Goal: Task Accomplishment & Management: Manage account settings

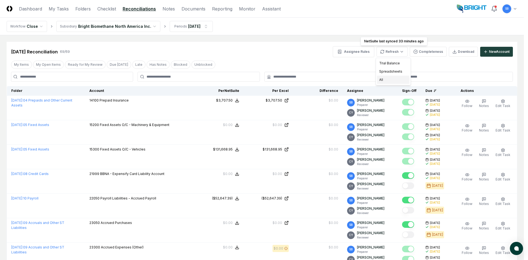
click at [390, 78] on div "All" at bounding box center [393, 80] width 32 height 8
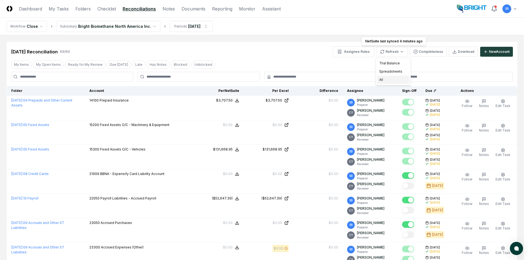
click at [383, 79] on div "All" at bounding box center [393, 80] width 32 height 8
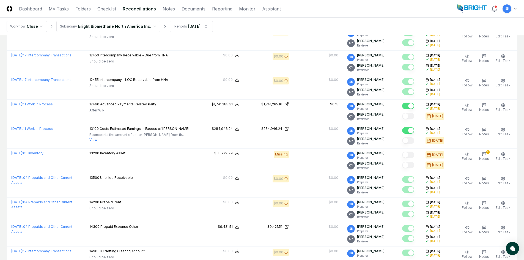
scroll to position [633, 0]
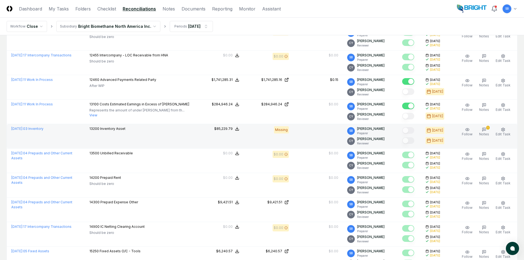
click at [315, 131] on td at bounding box center [318, 136] width 50 height 24
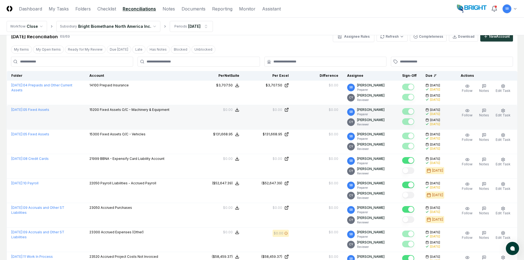
scroll to position [0, 0]
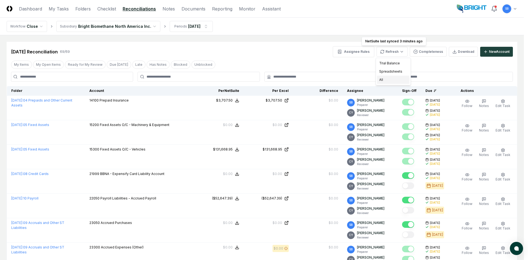
drag, startPoint x: 385, startPoint y: 78, endPoint x: 376, endPoint y: 76, distance: 8.7
click at [384, 78] on div "All" at bounding box center [393, 80] width 32 height 8
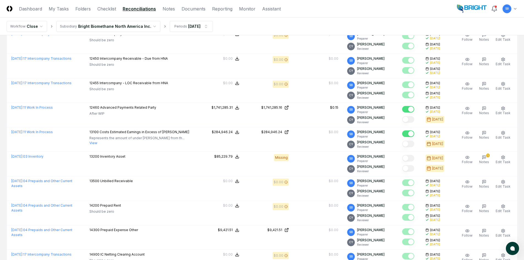
scroll to position [605, 0]
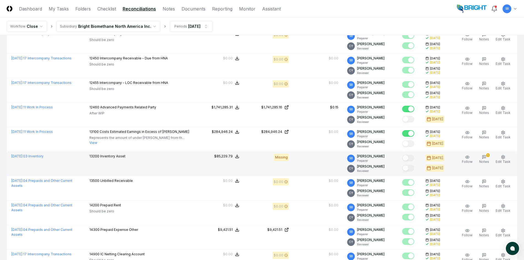
click at [318, 160] on td at bounding box center [318, 164] width 50 height 24
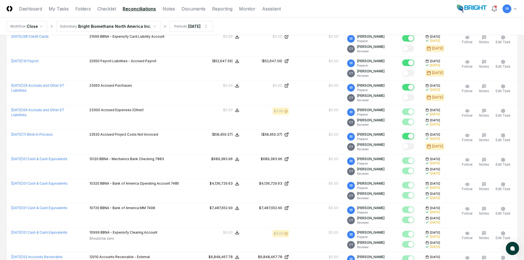
scroll to position [0, 0]
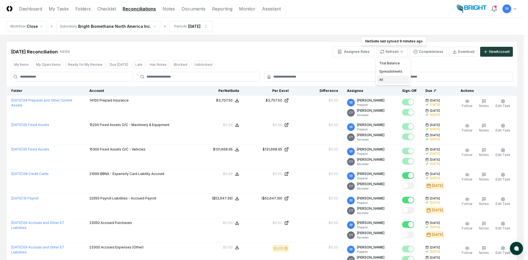
click at [396, 79] on div "All" at bounding box center [393, 80] width 32 height 8
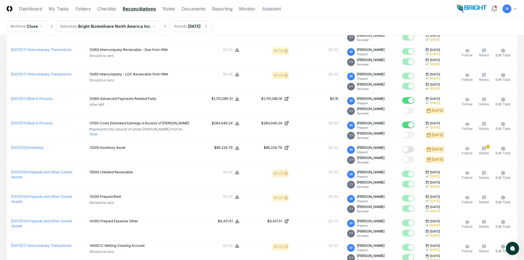
scroll to position [633, 0]
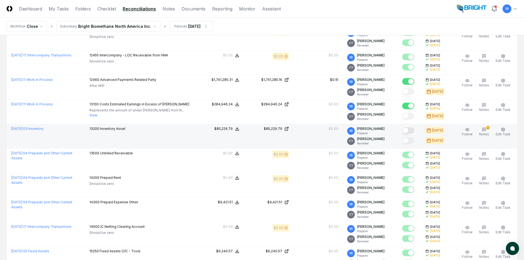
click at [413, 130] on button "Mark complete" at bounding box center [408, 130] width 12 height 7
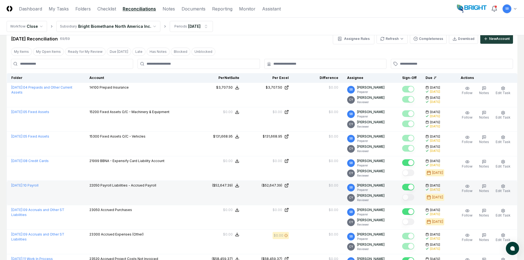
scroll to position [0, 0]
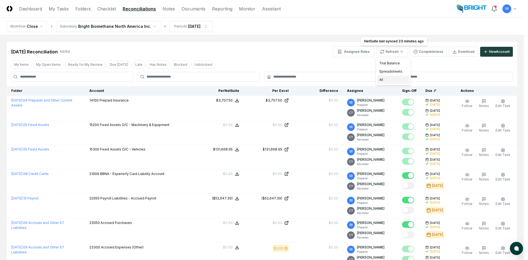
click at [392, 83] on div "All" at bounding box center [393, 80] width 32 height 8
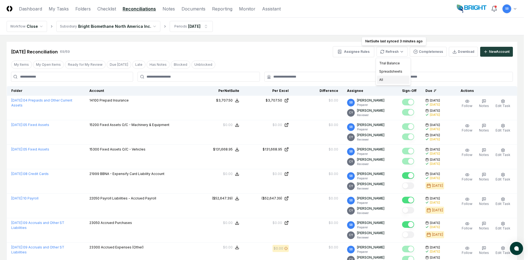
click at [385, 79] on div "All" at bounding box center [393, 80] width 32 height 8
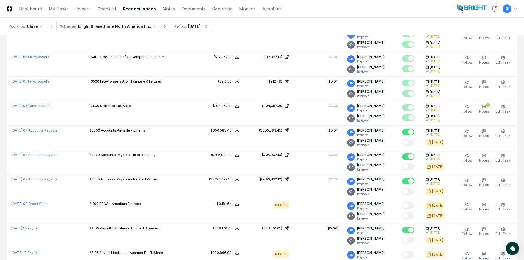
scroll to position [963, 0]
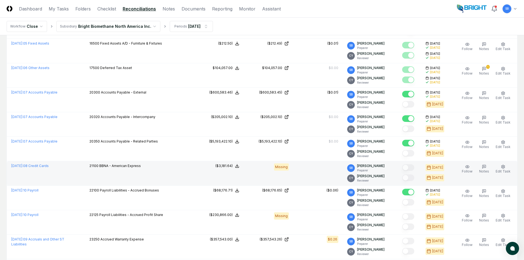
click at [309, 178] on td at bounding box center [318, 173] width 50 height 24
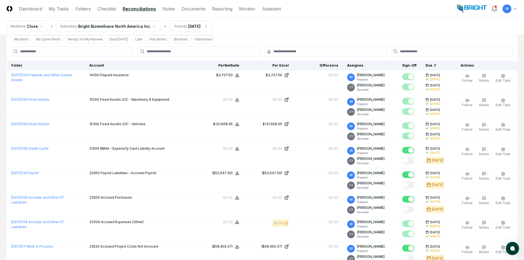
scroll to position [0, 0]
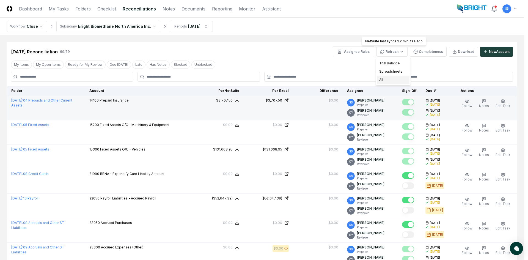
click at [393, 77] on div "All" at bounding box center [393, 80] width 32 height 8
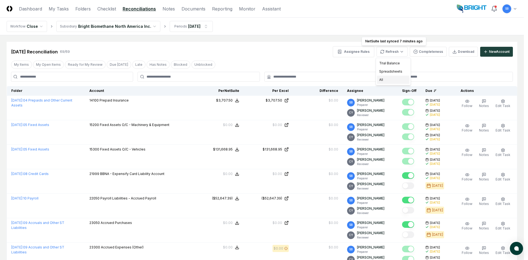
click at [386, 80] on div "All" at bounding box center [393, 80] width 32 height 8
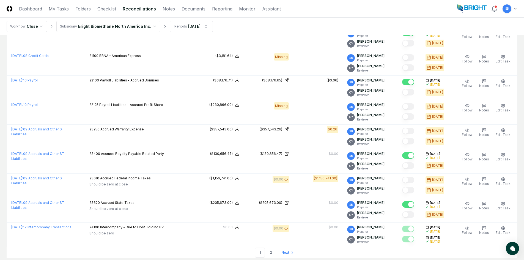
scroll to position [1110, 0]
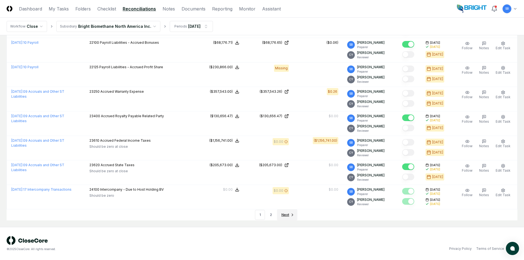
click at [284, 216] on span "Next" at bounding box center [285, 214] width 8 height 5
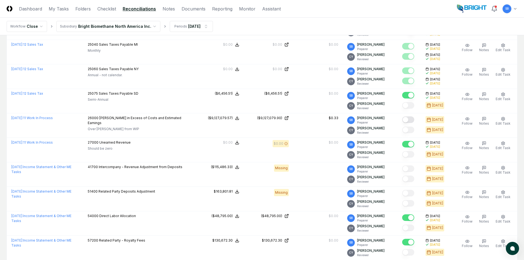
scroll to position [220, 0]
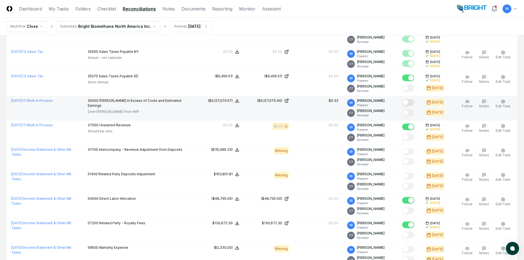
click at [412, 103] on button "Mark complete" at bounding box center [408, 102] width 12 height 7
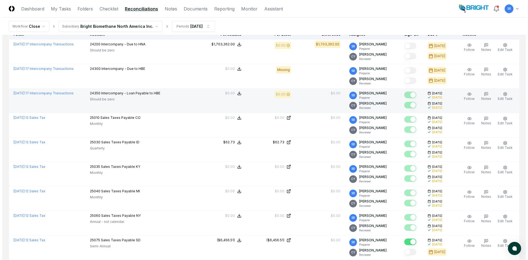
scroll to position [0, 0]
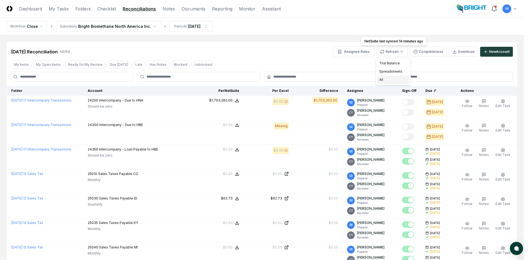
click at [394, 79] on div "All" at bounding box center [393, 80] width 32 height 8
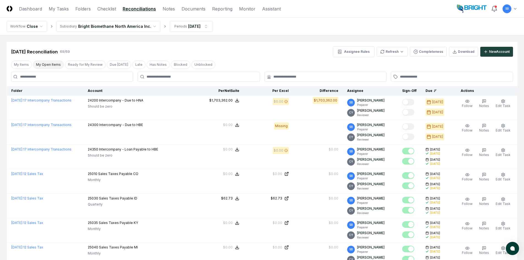
click at [56, 65] on button "My Open Items" at bounding box center [48, 65] width 31 height 8
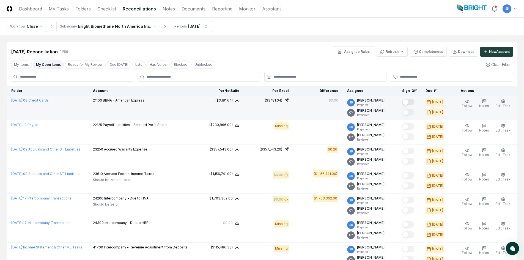
click at [413, 103] on button "Mark complete" at bounding box center [408, 102] width 12 height 7
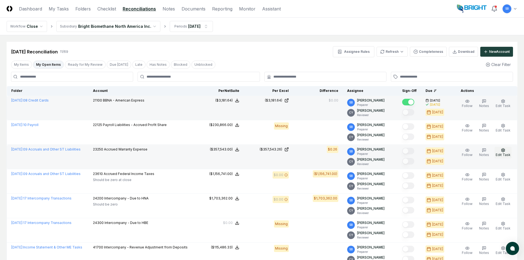
click at [503, 153] on span "Edit Task" at bounding box center [503, 155] width 15 height 4
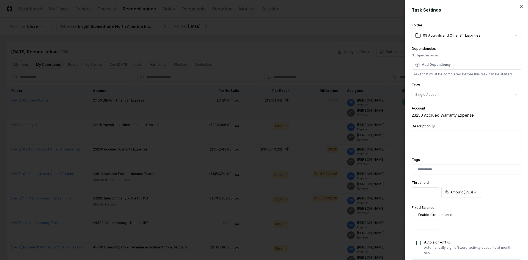
click at [424, 192] on input "****" at bounding box center [426, 192] width 28 height 10
click at [434, 190] on input "****" at bounding box center [426, 192] width 28 height 10
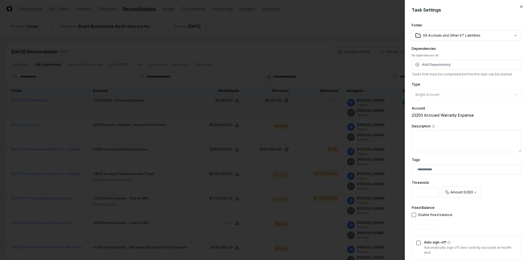
click at [434, 190] on input "***" at bounding box center [426, 192] width 28 height 10
click at [434, 190] on input "****" at bounding box center [426, 192] width 28 height 10
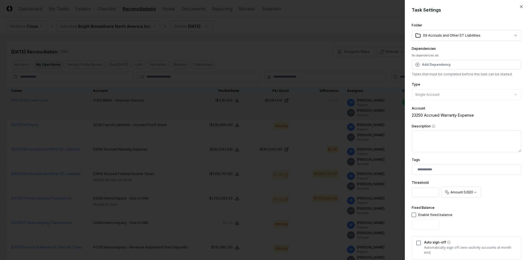
click at [434, 190] on input "****" at bounding box center [426, 192] width 28 height 10
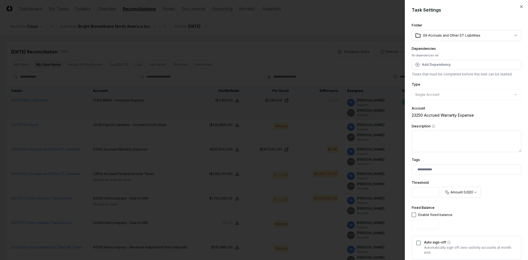
click at [434, 190] on input "***" at bounding box center [426, 192] width 28 height 10
click at [520, 6] on icon "button" at bounding box center [521, 7] width 2 height 2
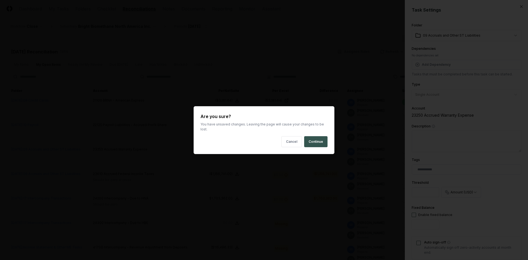
click at [317, 137] on button "Continue" at bounding box center [315, 141] width 23 height 11
type input "****"
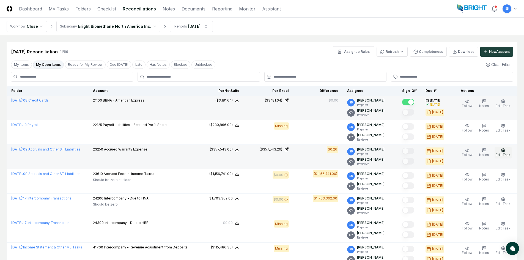
click at [504, 153] on span "Edit Task" at bounding box center [503, 155] width 15 height 4
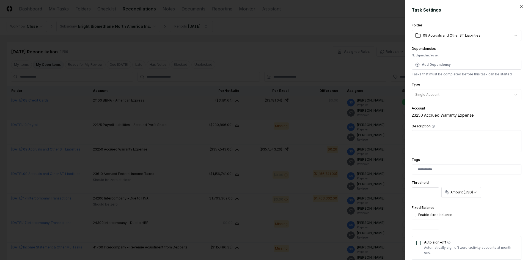
drag, startPoint x: 430, startPoint y: 195, endPoint x: 415, endPoint y: 198, distance: 14.8
click at [415, 198] on div "Threshold ****" at bounding box center [426, 189] width 28 height 20
click at [427, 188] on input "****" at bounding box center [426, 192] width 28 height 10
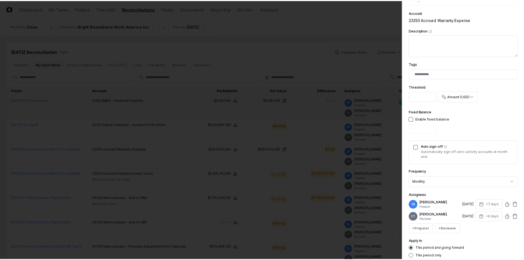
scroll to position [130, 0]
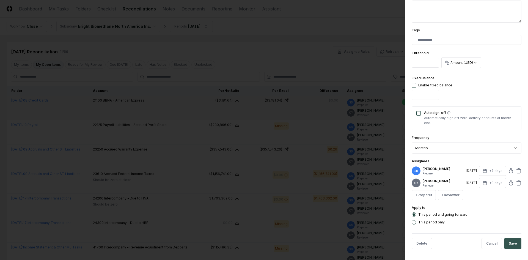
type input "****"
click at [505, 243] on button "Save" at bounding box center [512, 243] width 17 height 11
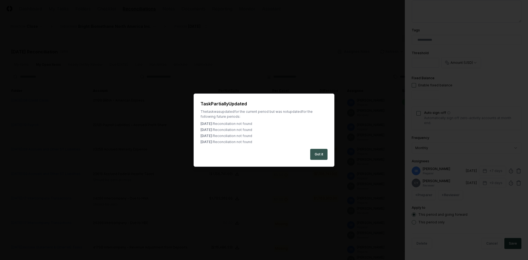
click at [317, 153] on button "Got it" at bounding box center [318, 154] width 17 height 11
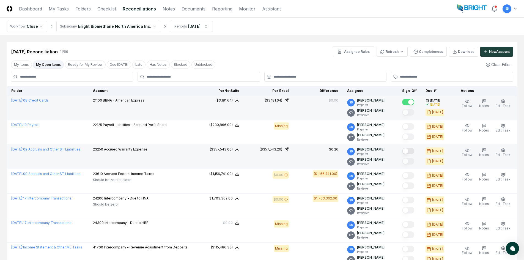
click at [412, 151] on button "Mark complete" at bounding box center [408, 151] width 12 height 7
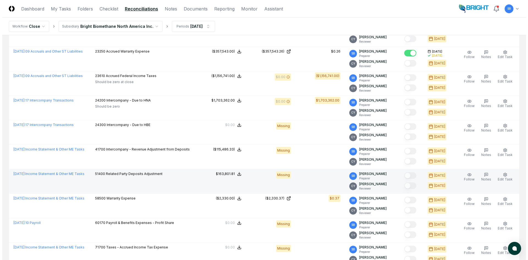
scroll to position [110, 0]
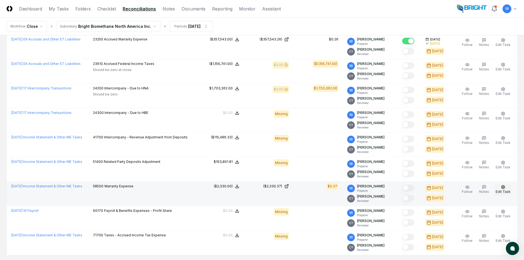
click at [503, 191] on span "Edit Task" at bounding box center [503, 191] width 15 height 4
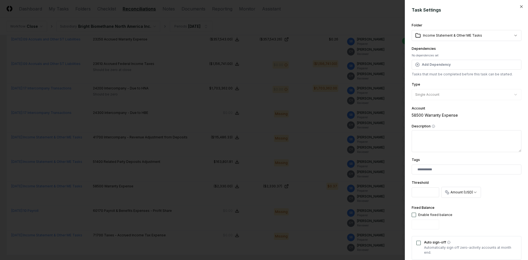
click at [425, 195] on input "****" at bounding box center [426, 192] width 28 height 10
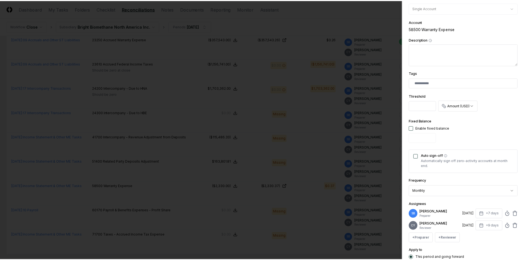
scroll to position [130, 0]
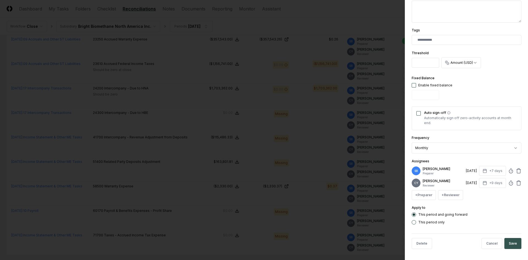
type input "****"
click at [504, 240] on button "Save" at bounding box center [512, 243] width 17 height 11
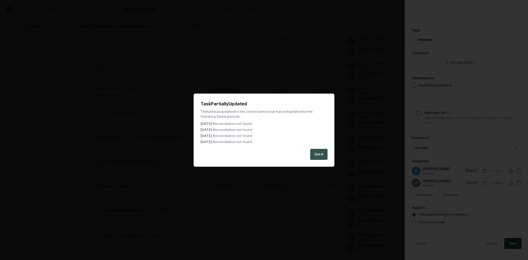
click at [314, 153] on button "Got it" at bounding box center [318, 154] width 17 height 11
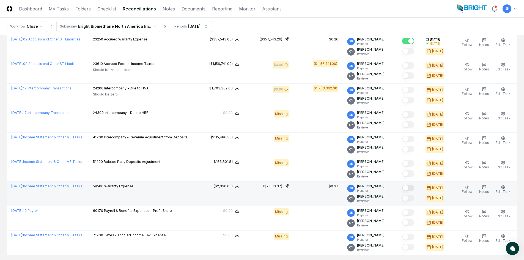
click at [413, 188] on button "Mark complete" at bounding box center [408, 188] width 12 height 7
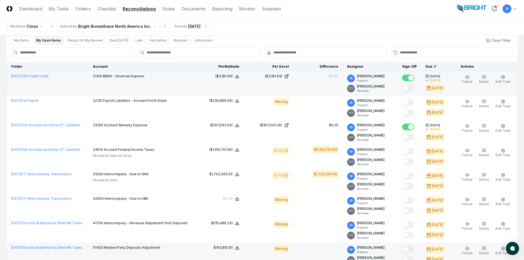
scroll to position [0, 0]
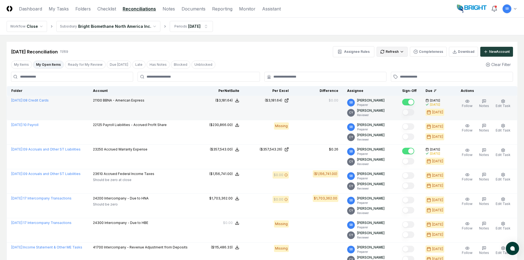
click at [396, 53] on html "CloseCore Dashboard My Tasks Folders Checklist Reconciliations Notes Documents …" at bounding box center [262, 202] width 524 height 405
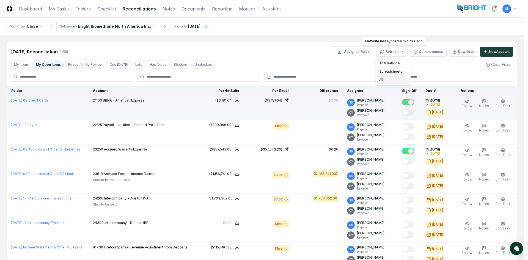
click at [389, 78] on div "All" at bounding box center [393, 80] width 32 height 8
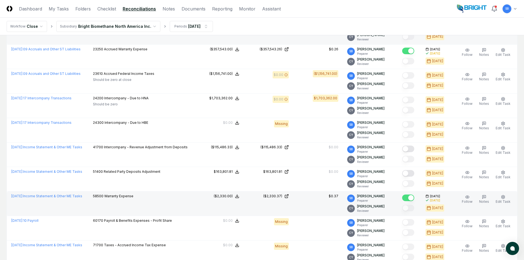
scroll to position [110, 0]
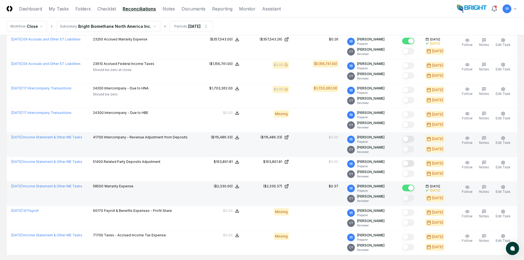
click at [412, 139] on button "Mark complete" at bounding box center [408, 139] width 12 height 7
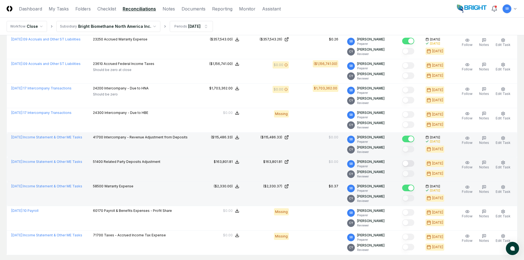
click at [413, 163] on button "Mark complete" at bounding box center [408, 163] width 12 height 7
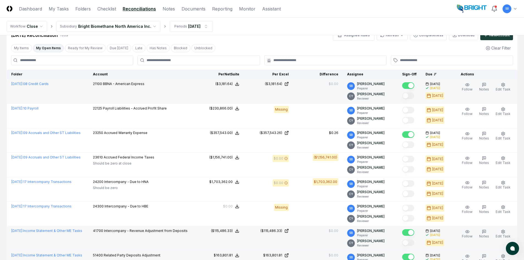
scroll to position [0, 0]
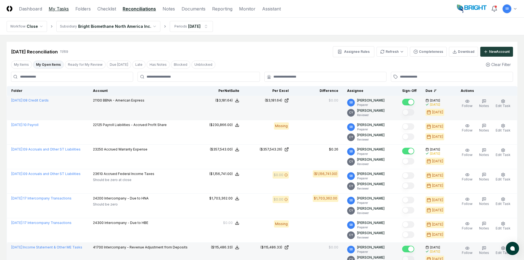
click at [65, 10] on link "My Tasks" at bounding box center [59, 9] width 20 height 7
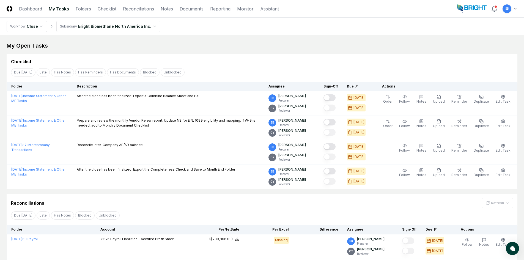
click at [505, 12] on html "CloseCore Dashboard My Tasks Folders Checklist Reconciliations Notes Documents …" at bounding box center [262, 210] width 524 height 421
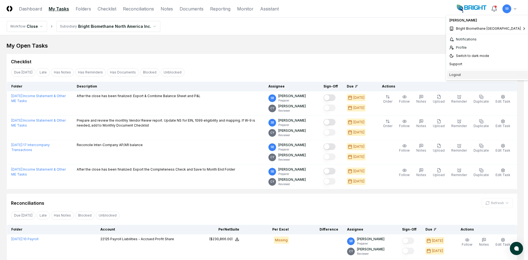
drag, startPoint x: 452, startPoint y: 75, endPoint x: 445, endPoint y: 75, distance: 6.6
click at [452, 75] on div "Logout" at bounding box center [487, 75] width 81 height 8
